Goal: Browse casually

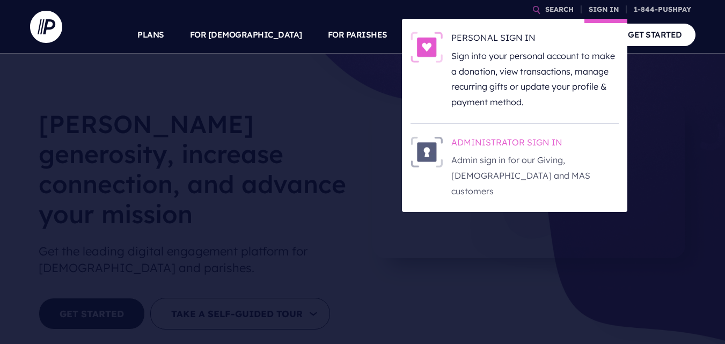
click at [433, 155] on img at bounding box center [427, 151] width 32 height 31
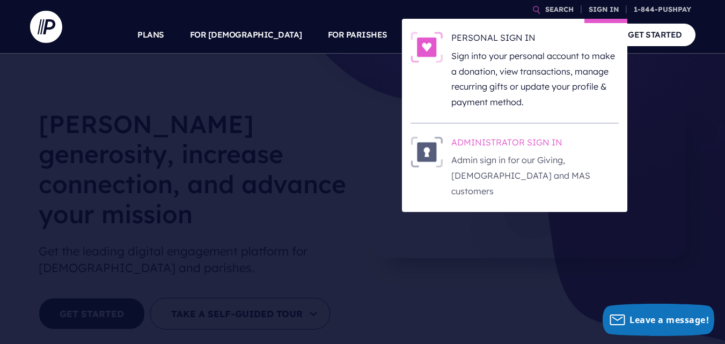
click at [430, 151] on img at bounding box center [427, 151] width 32 height 31
